Goal: Information Seeking & Learning: Learn about a topic

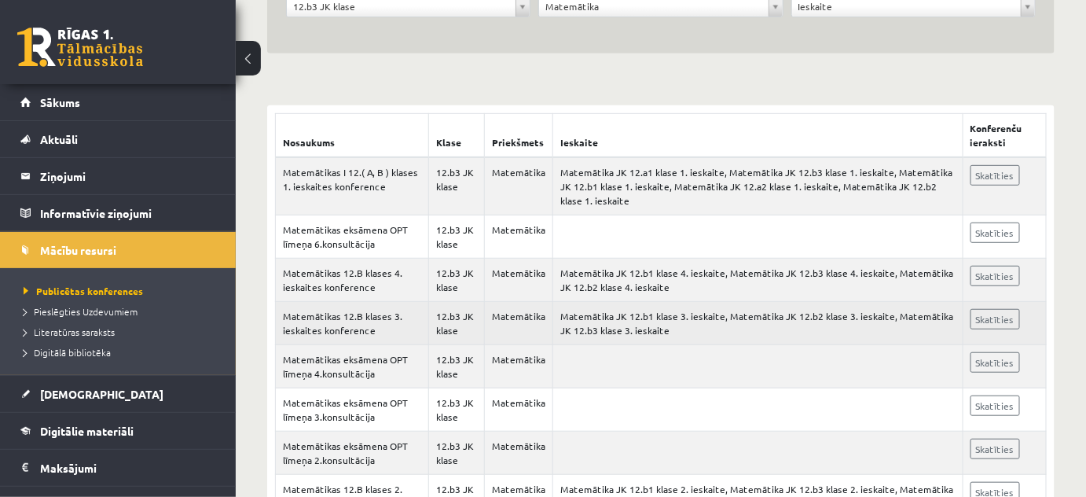
scroll to position [82, 0]
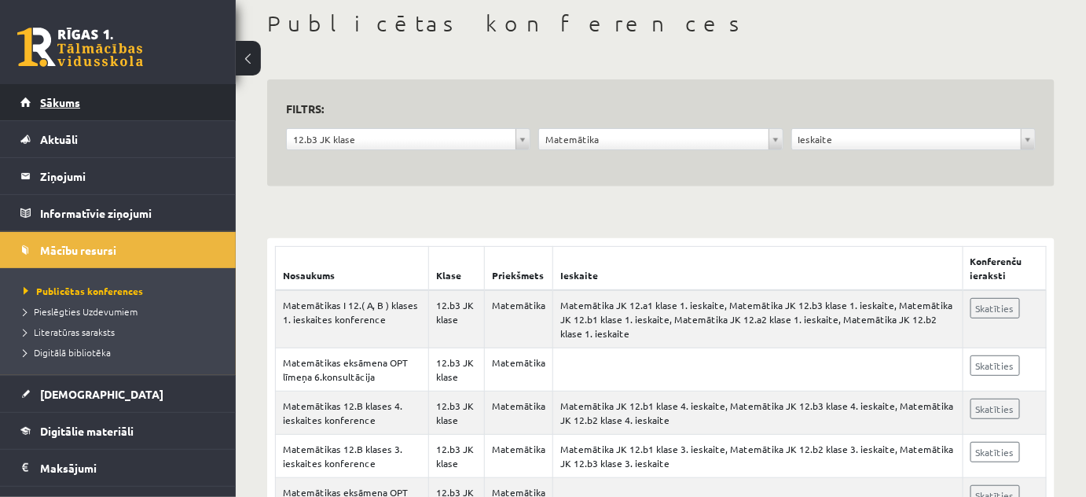
click at [93, 97] on link "Sākums" at bounding box center [118, 102] width 196 height 36
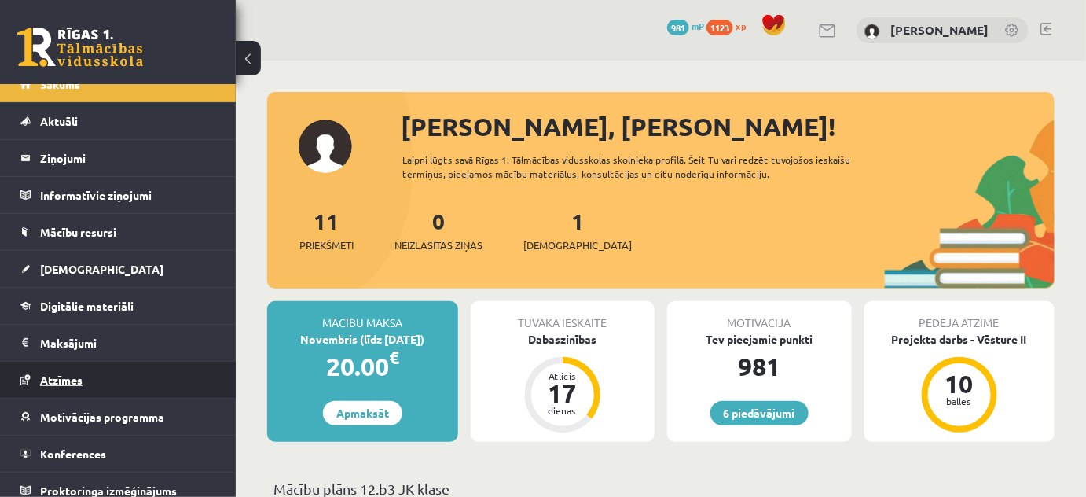
scroll to position [27, 0]
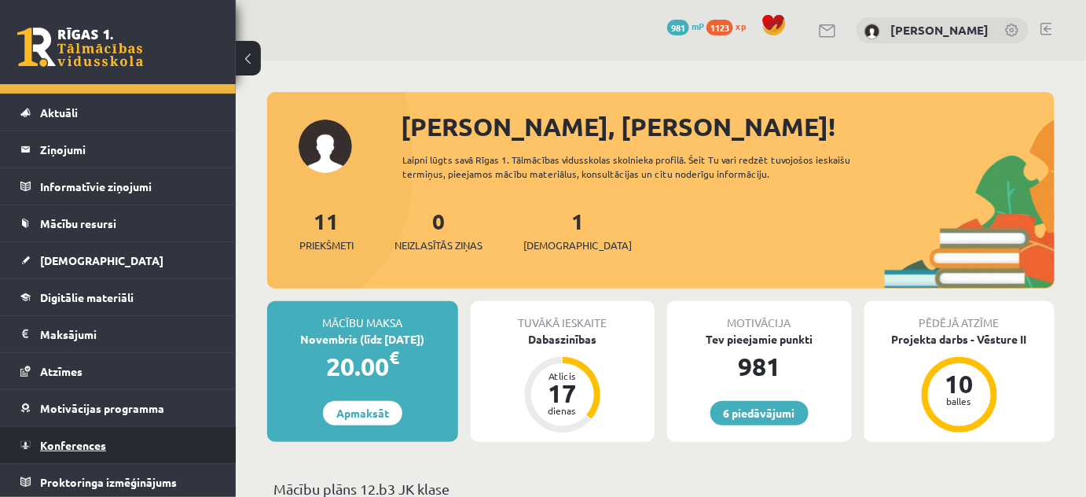
click at [102, 447] on span "Konferences" at bounding box center [73, 445] width 66 height 14
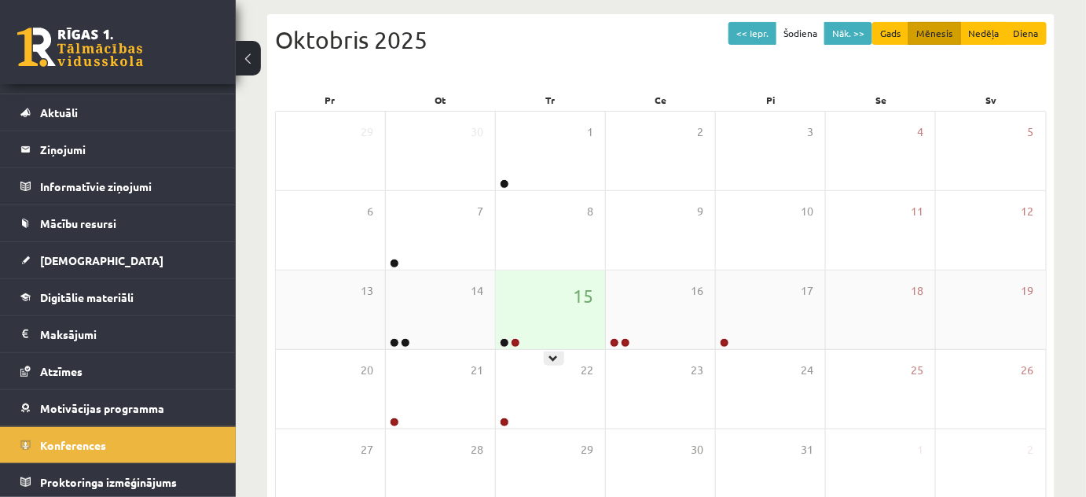
scroll to position [214, 0]
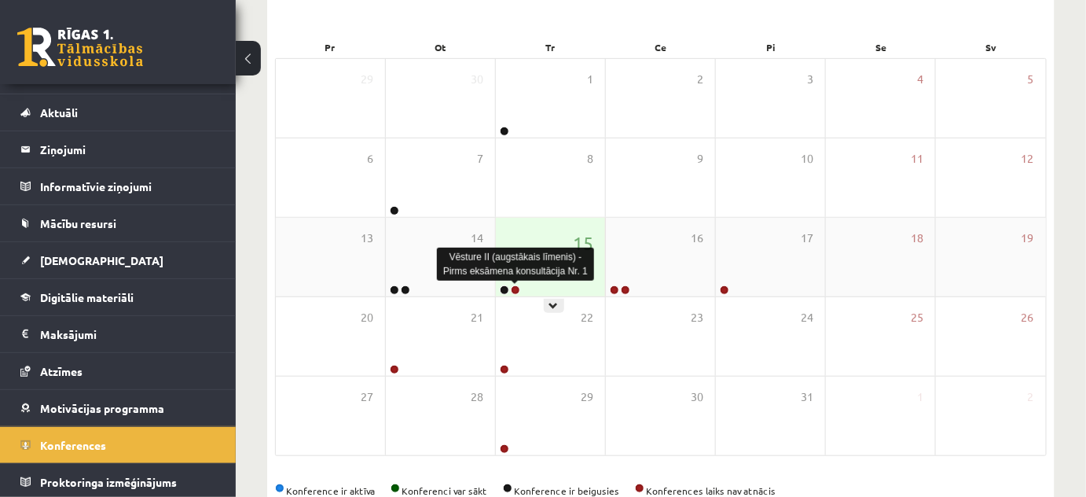
click at [516, 289] on link at bounding box center [515, 289] width 9 height 9
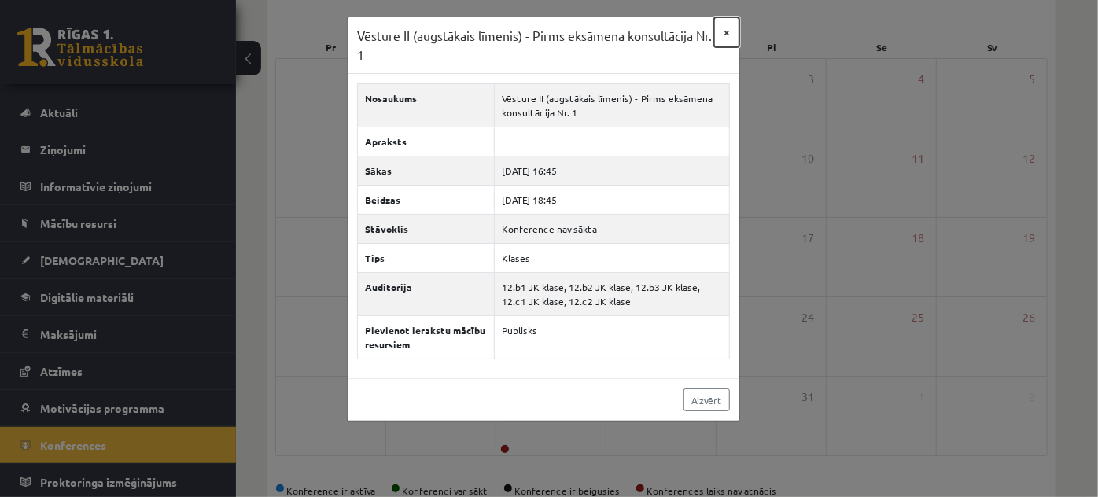
click at [718, 35] on button "×" at bounding box center [726, 32] width 25 height 30
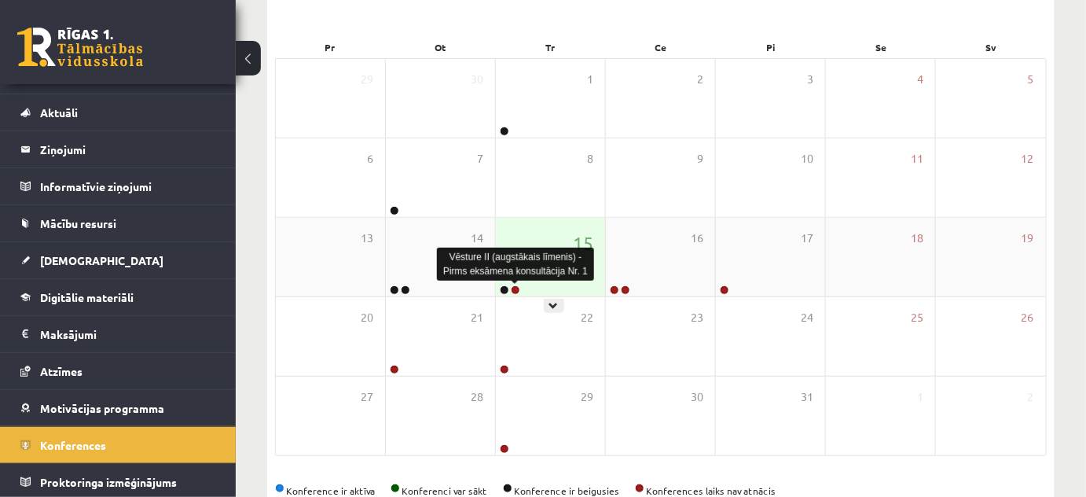
click at [517, 286] on link at bounding box center [515, 289] width 9 height 9
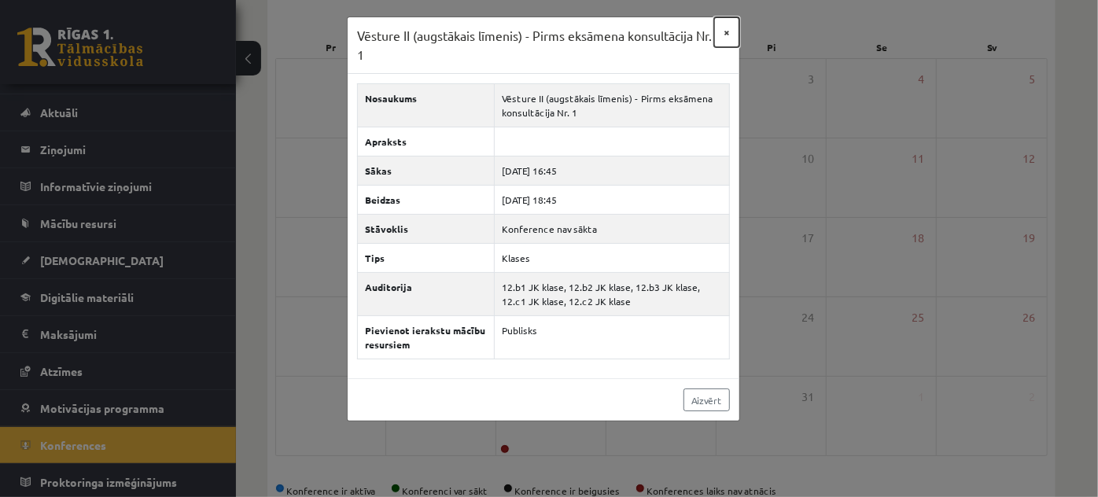
click at [725, 33] on button "×" at bounding box center [726, 32] width 25 height 30
